Goal: Find specific page/section: Find specific page/section

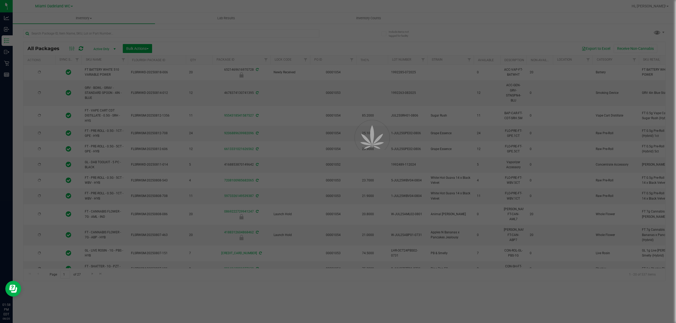
click at [117, 36] on div at bounding box center [338, 161] width 676 height 323
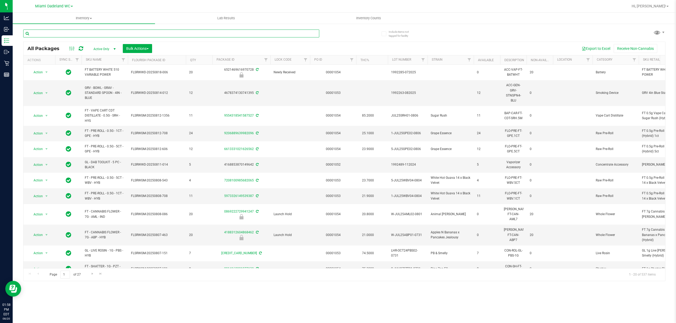
click at [118, 33] on input "text" at bounding box center [171, 34] width 296 height 8
type input "8849315955606630"
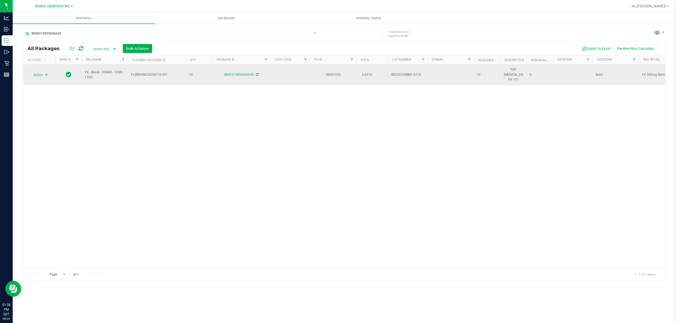
click at [46, 73] on span "select" at bounding box center [46, 75] width 4 height 4
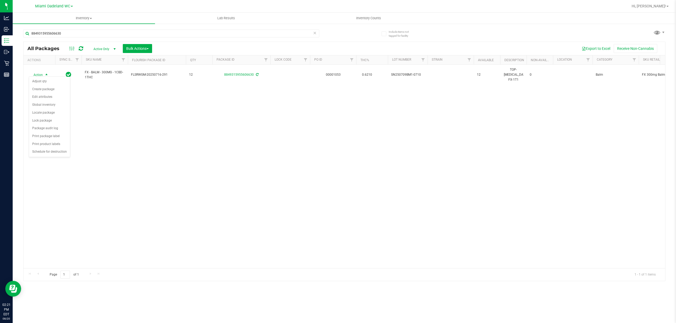
click at [288, 182] on div "Action Action Adjust qty Create package Edit attributes Global inventory Locate…" at bounding box center [344, 167] width 642 height 204
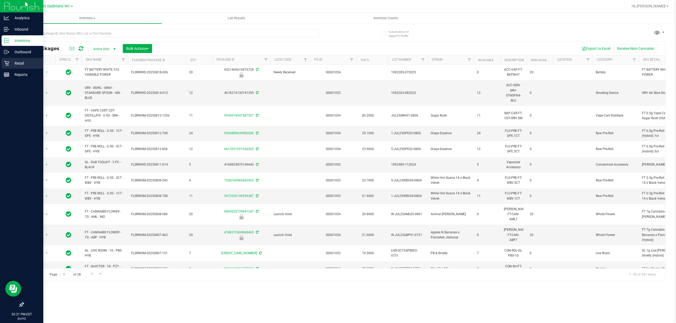
click at [11, 66] on p "Retail" at bounding box center [25, 63] width 32 height 6
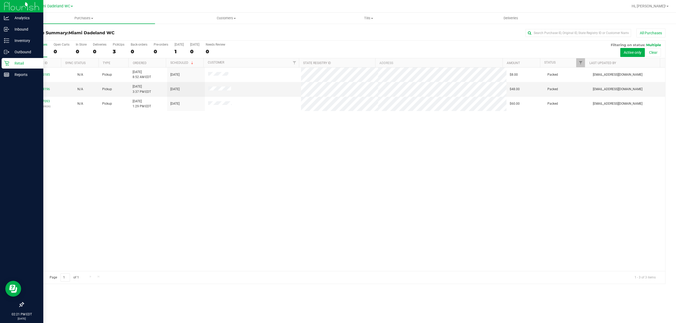
click at [567, 171] on div "11815185 N/A Pickup 8/20/2025 8:52 AM EDT 8/23/2025 $8.00 Packed abourraine@liv…" at bounding box center [344, 170] width 642 height 204
click at [568, 170] on div "11815185 N/A Pickup 8/20/2025 8:52 AM EDT 8/23/2025 $8.00 Packed abourraine@liv…" at bounding box center [344, 170] width 642 height 204
click at [74, 146] on div "11815185 N/A Pickup 8/20/2025 8:52 AM EDT 8/23/2025 $8.00 Packed abourraine@liv…" at bounding box center [344, 170] width 642 height 204
click at [7, 65] on icon at bounding box center [6, 63] width 5 height 5
click at [17, 65] on p "Retail" at bounding box center [25, 63] width 32 height 6
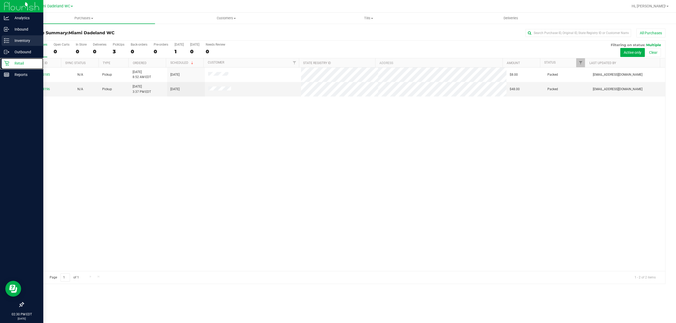
click at [35, 41] on p "Inventory" at bounding box center [25, 40] width 32 height 6
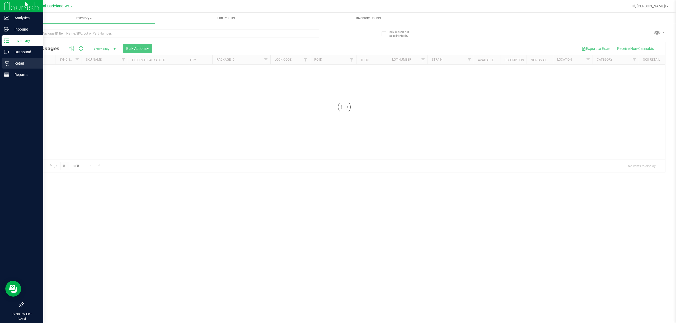
click at [32, 64] on p "Retail" at bounding box center [25, 63] width 32 height 6
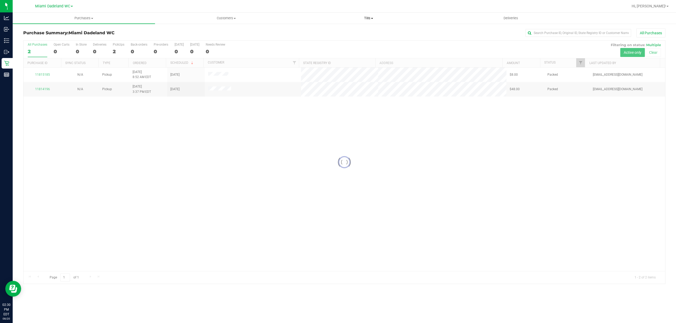
click at [421, 22] on uib-tab-heading "Tills Manage tills Reconcile e-payments" at bounding box center [369, 18] width 142 height 11
click at [467, 173] on div "11815185 N/A Pickup 8/20/2025 8:52 AM EDT 8/23/2025 $8.00 Packed abourraine@liv…" at bounding box center [344, 170] width 642 height 204
